Goal: Transaction & Acquisition: Subscribe to service/newsletter

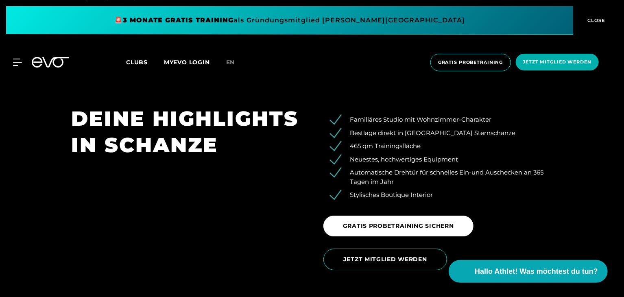
scroll to position [1204, 0]
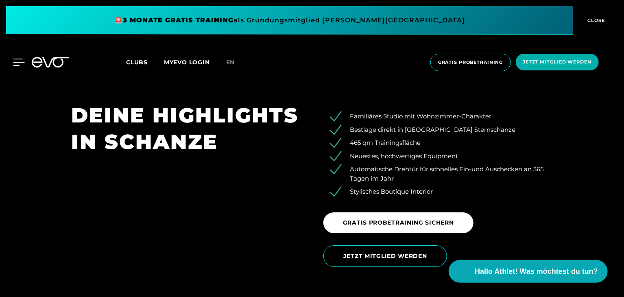
click at [20, 61] on icon at bounding box center [19, 62] width 12 height 7
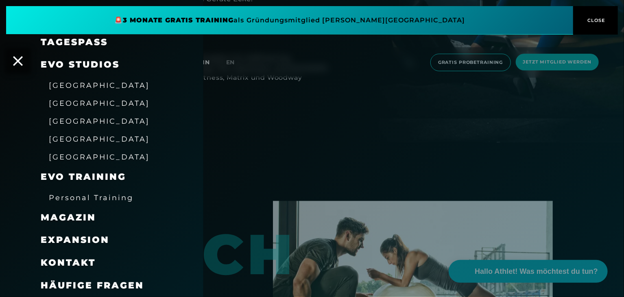
scroll to position [1737, 0]
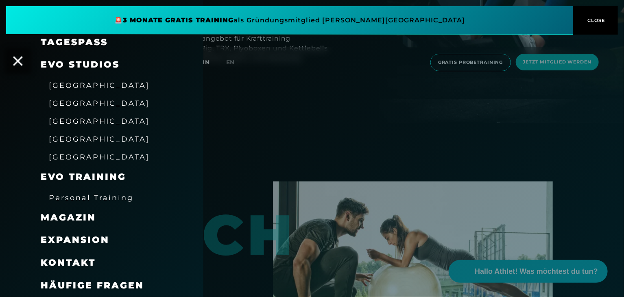
click at [297, 127] on div at bounding box center [312, 148] width 624 height 297
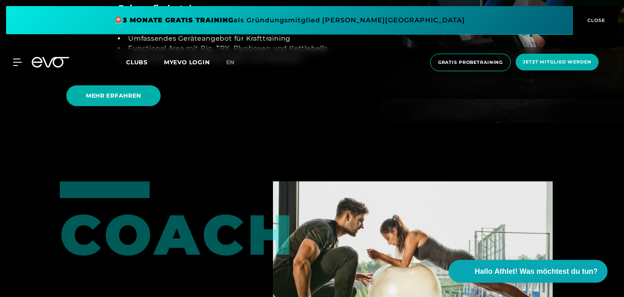
click at [233, 65] on link "en" at bounding box center [235, 62] width 19 height 9
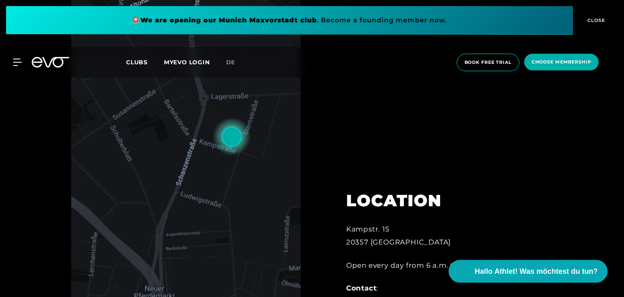
scroll to position [353, 0]
click at [552, 63] on span "choose membership" at bounding box center [562, 62] width 60 height 7
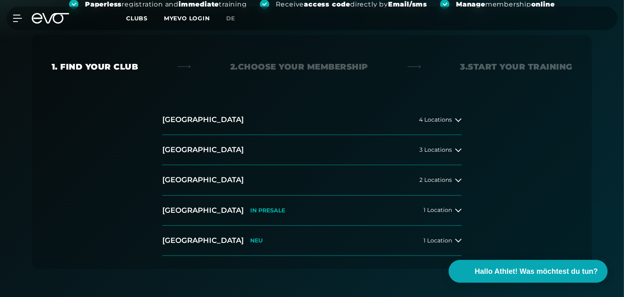
scroll to position [146, 0]
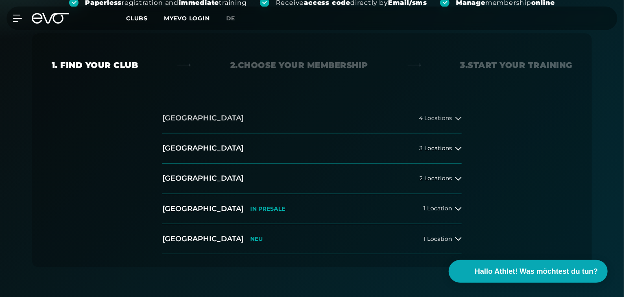
click at [360, 116] on button "[GEOGRAPHIC_DATA] 4 Locations" at bounding box center [311, 118] width 299 height 30
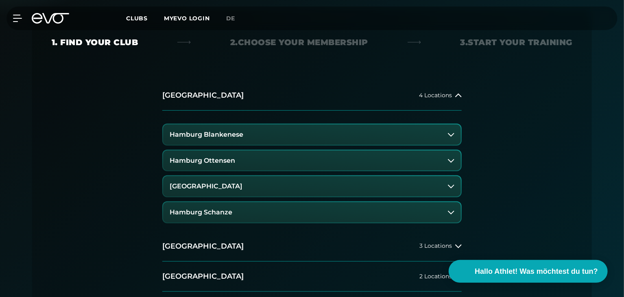
scroll to position [172, 0]
